Goal: Task Accomplishment & Management: Manage account settings

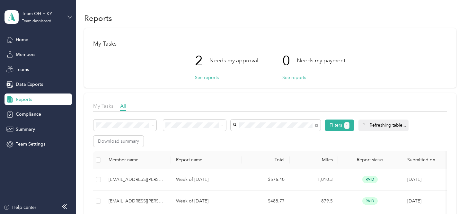
click at [22, 99] on span "Reports" at bounding box center [24, 99] width 16 height 7
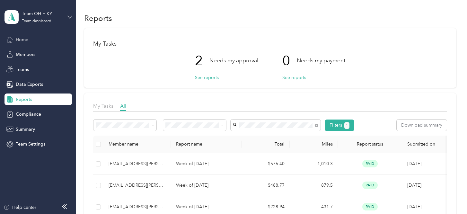
click at [22, 40] on span "Home" at bounding box center [22, 39] width 13 height 7
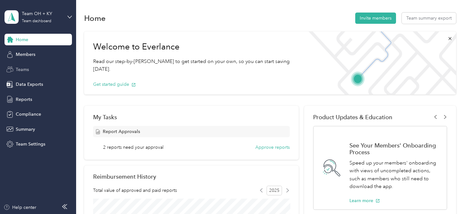
click at [21, 70] on span "Teams" at bounding box center [22, 69] width 13 height 7
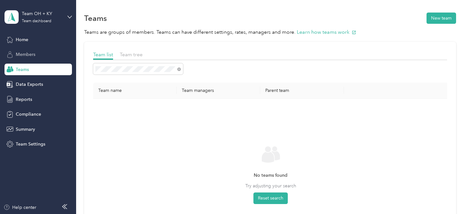
click at [24, 54] on span "Members" at bounding box center [26, 54] width 20 height 7
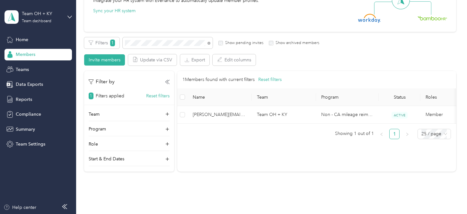
scroll to position [86, 0]
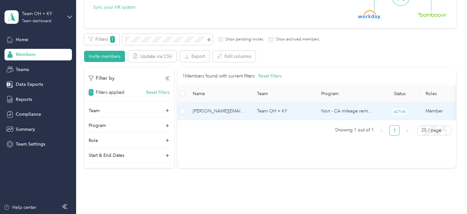
click at [201, 111] on span "[PERSON_NAME][EMAIL_ADDRESS][PERSON_NAME][DOMAIN_NAME]" at bounding box center [220, 111] width 54 height 7
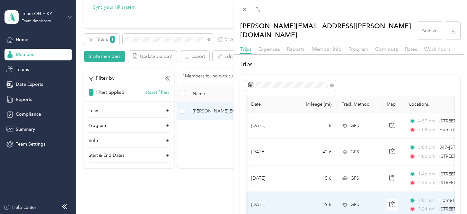
scroll to position [0, 178]
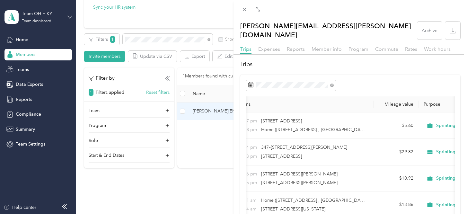
click at [177, 190] on div "[PERSON_NAME][EMAIL_ADDRESS][PERSON_NAME][DOMAIN_NAME] Archive Trips Expenses R…" at bounding box center [233, 107] width 467 height 214
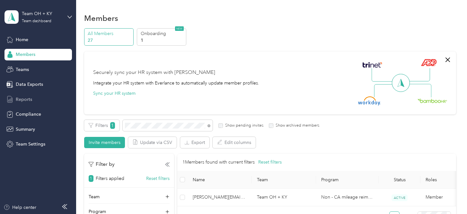
click at [22, 102] on span "Reports" at bounding box center [24, 99] width 16 height 7
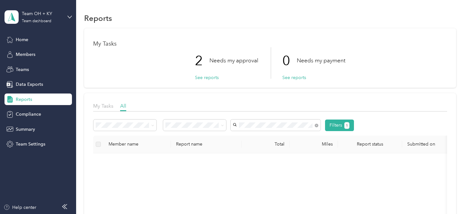
click at [258, 136] on span "[PERSON_NAME][EMAIL_ADDRESS][PERSON_NAME][DOMAIN_NAME]" at bounding box center [272, 140] width 74 height 12
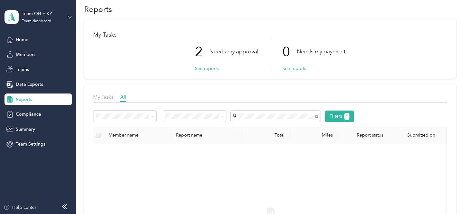
scroll to position [6, 0]
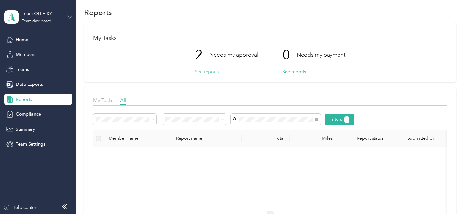
click at [207, 71] on button "See reports" at bounding box center [207, 71] width 24 height 7
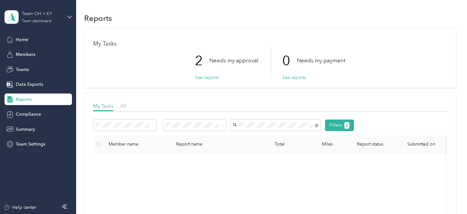
click at [36, 18] on div "Team OH + KY Team dashboard" at bounding box center [42, 16] width 40 height 13
click at [35, 51] on div "Team dashboard" at bounding box center [27, 50] width 35 height 7
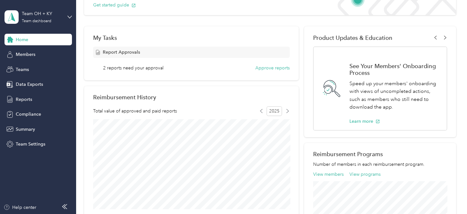
scroll to position [85, 0]
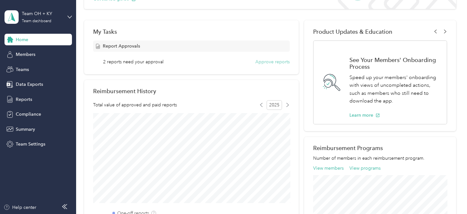
click at [277, 62] on button "Approve reports" at bounding box center [272, 61] width 34 height 7
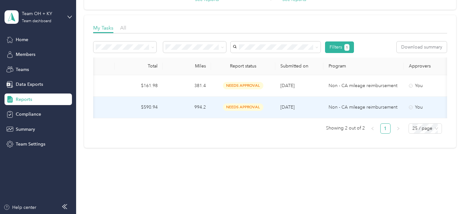
scroll to position [0, 127]
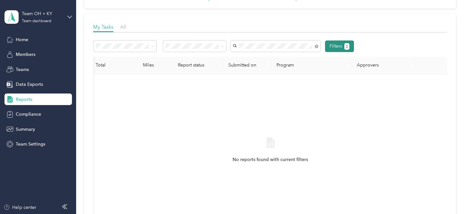
scroll to position [0, 179]
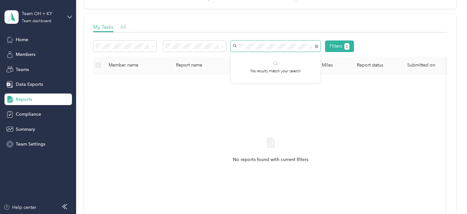
scroll to position [74, 0]
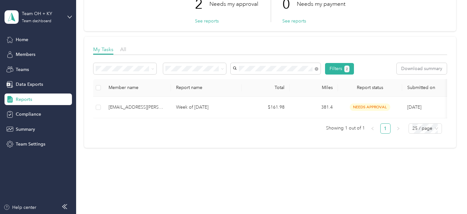
click at [257, 64] on div "[EMAIL_ADDRESS][PERSON_NAME][DOMAIN_NAME]" at bounding box center [275, 65] width 81 height 13
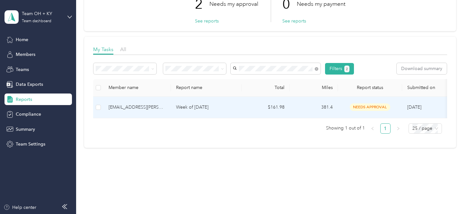
click at [125, 104] on div "[EMAIL_ADDRESS][PERSON_NAME][DOMAIN_NAME]" at bounding box center [137, 107] width 57 height 7
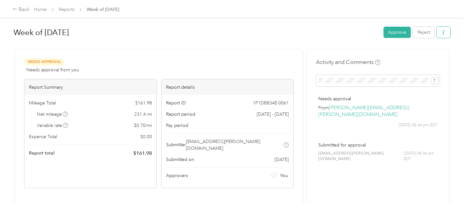
click at [446, 33] on icon "button" at bounding box center [443, 32] width 4 height 4
click at [428, 55] on span "Download" at bounding box center [426, 56] width 21 height 7
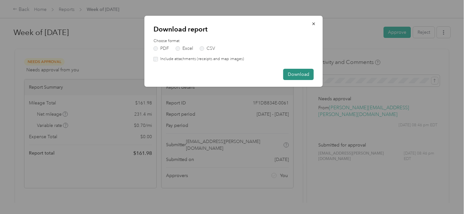
click at [301, 71] on button "Download" at bounding box center [298, 74] width 31 height 11
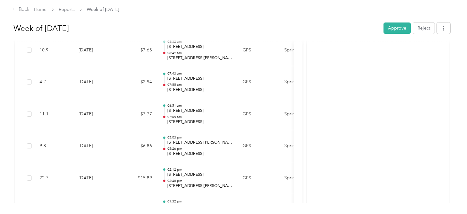
scroll to position [457, 0]
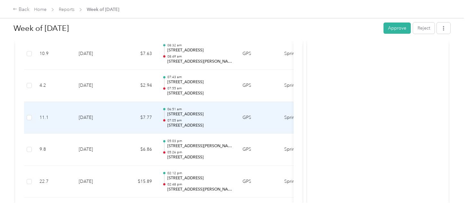
drag, startPoint x: 228, startPoint y: 105, endPoint x: 168, endPoint y: 98, distance: 60.5
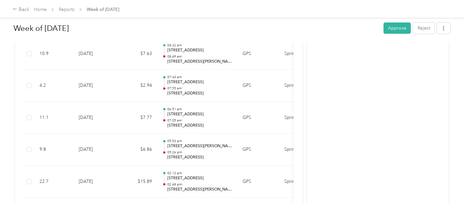
copy div "06:51 am [STREET_ADDRESS]"
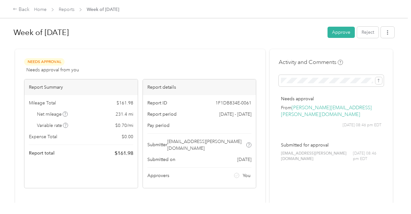
scroll to position [0, 0]
click at [22, 7] on div "Back" at bounding box center [21, 10] width 17 height 8
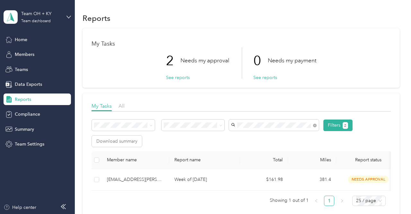
click at [23, 100] on span "Reports" at bounding box center [23, 99] width 16 height 7
click at [23, 54] on span "Members" at bounding box center [25, 54] width 20 height 7
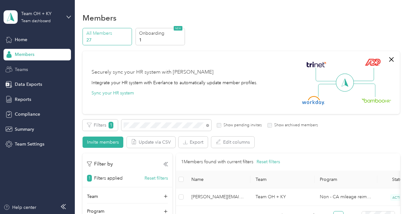
click at [16, 70] on span "Teams" at bounding box center [21, 69] width 13 height 7
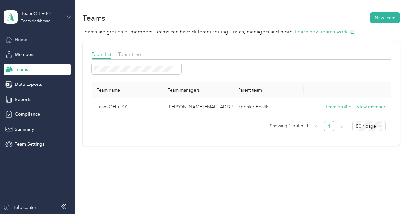
click at [21, 39] on span "Home" at bounding box center [21, 39] width 13 height 7
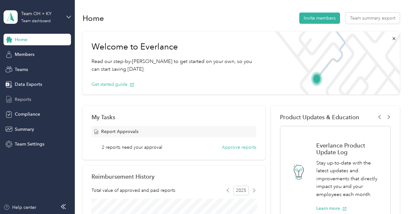
click at [22, 100] on span "Reports" at bounding box center [23, 99] width 16 height 7
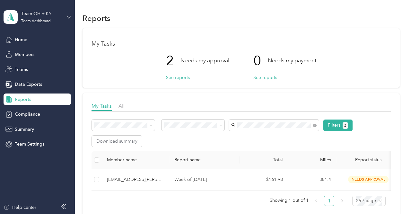
scroll to position [0, 0]
click at [179, 78] on button "See reports" at bounding box center [178, 77] width 24 height 7
click at [24, 55] on span "Members" at bounding box center [25, 54] width 20 height 7
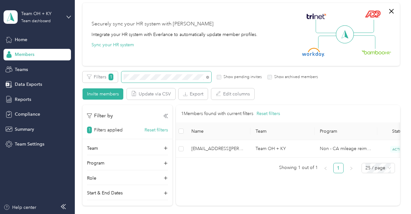
scroll to position [50, 0]
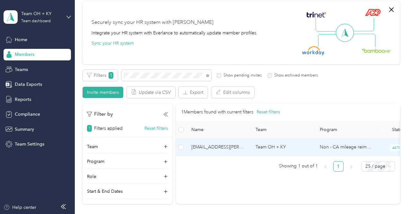
click at [216, 149] on span "[EMAIL_ADDRESS][PERSON_NAME][DOMAIN_NAME]" at bounding box center [219, 147] width 54 height 7
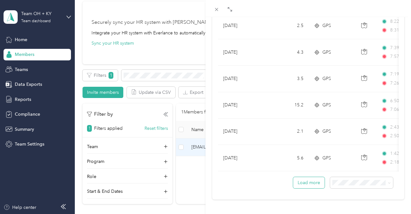
click at [309, 178] on button "Load more" at bounding box center [308, 182] width 31 height 11
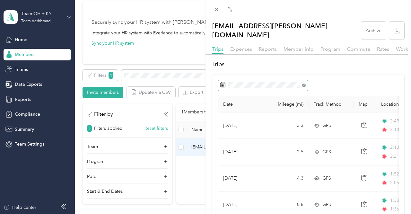
click at [303, 84] on icon at bounding box center [304, 86] width 4 height 4
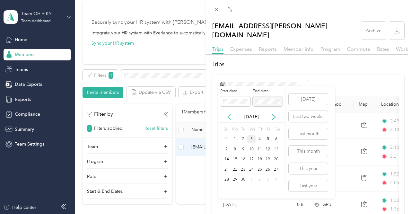
click at [229, 116] on icon at bounding box center [229, 117] width 6 height 6
click at [236, 169] on div "18" at bounding box center [235, 169] width 8 height 8
click at [268, 169] on div "22" at bounding box center [268, 169] width 8 height 8
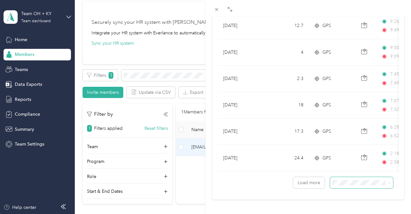
click at [388, 180] on span at bounding box center [389, 182] width 3 height 5
click at [307, 180] on button "Load more" at bounding box center [308, 182] width 31 height 11
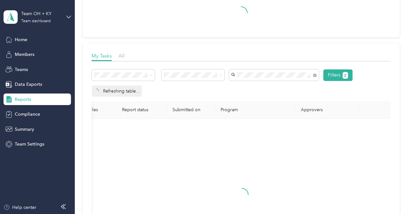
scroll to position [0, 233]
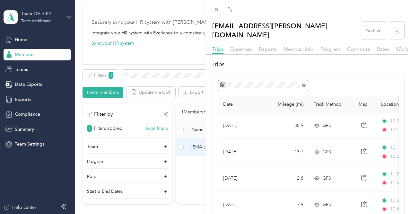
click at [304, 85] on icon at bounding box center [304, 86] width 2 height 2
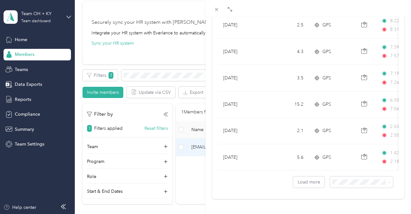
scroll to position [602, 0]
click at [310, 179] on button "Load more" at bounding box center [308, 182] width 31 height 11
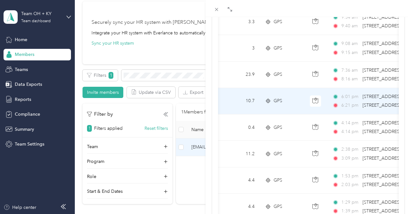
scroll to position [0, 54]
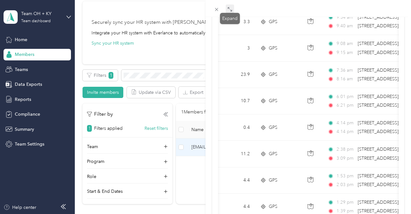
click at [230, 11] on icon at bounding box center [229, 9] width 5 height 5
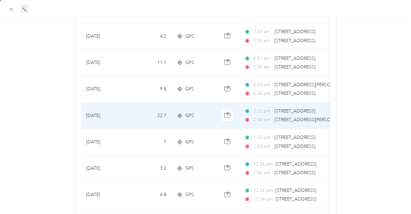
scroll to position [0, 2]
